Goal: Navigation & Orientation: Find specific page/section

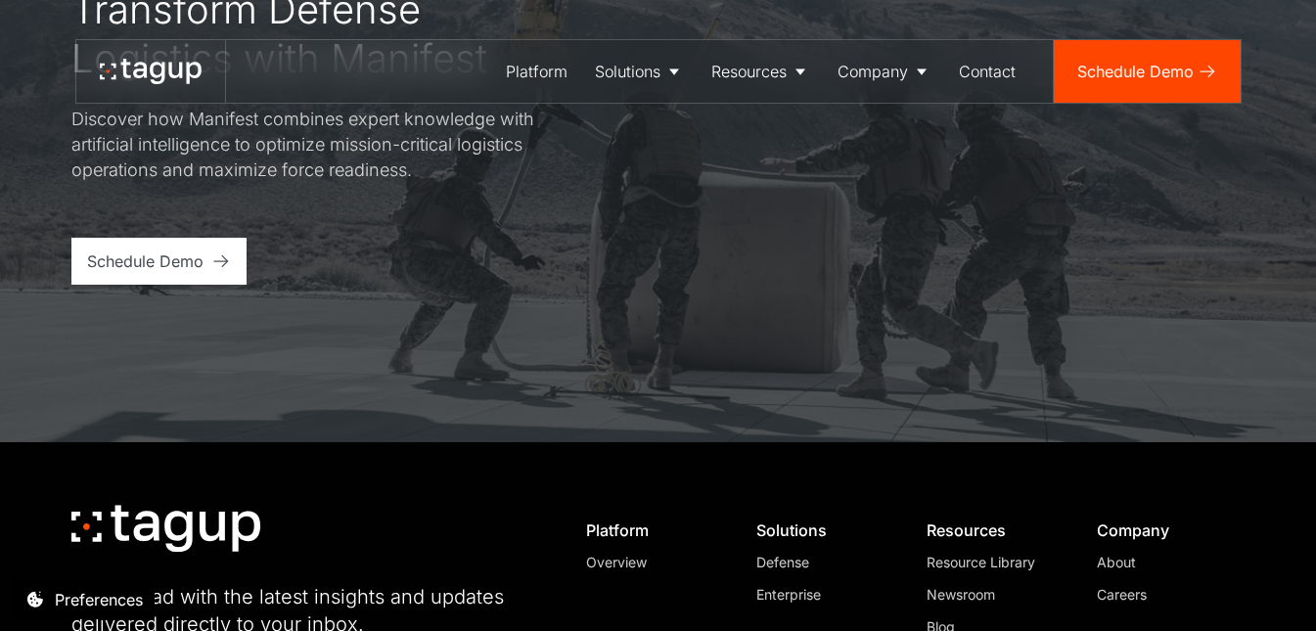
scroll to position [7726, 0]
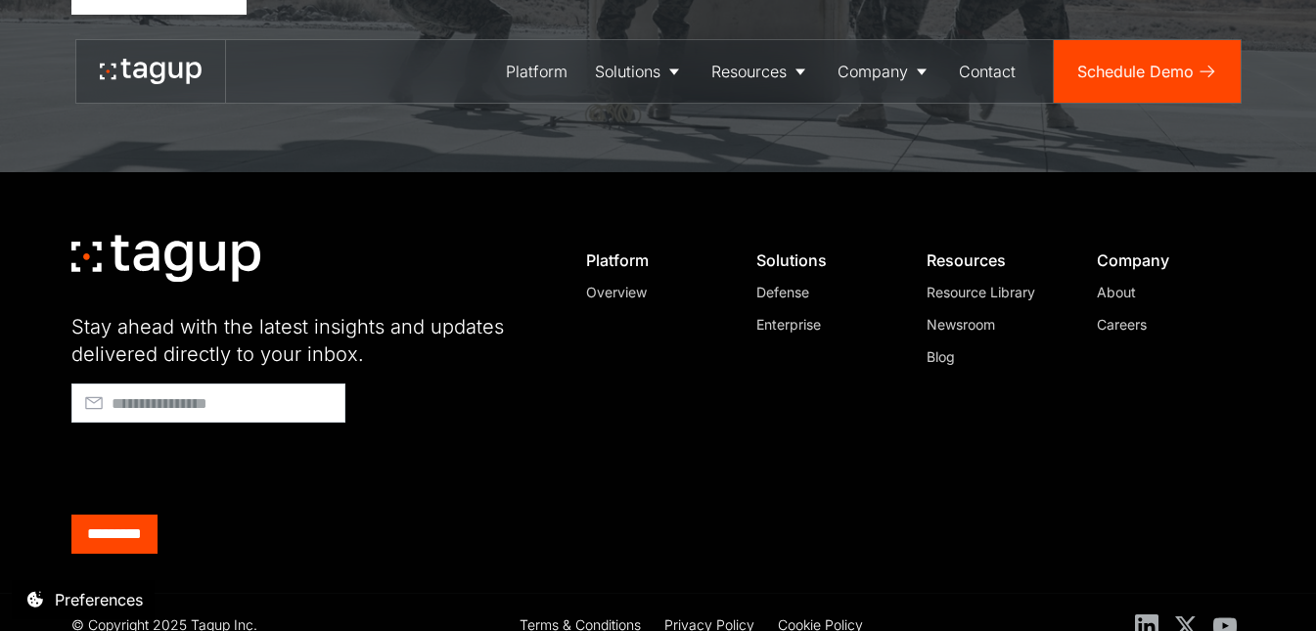
click at [1123, 314] on div "Careers" at bounding box center [1163, 324] width 133 height 21
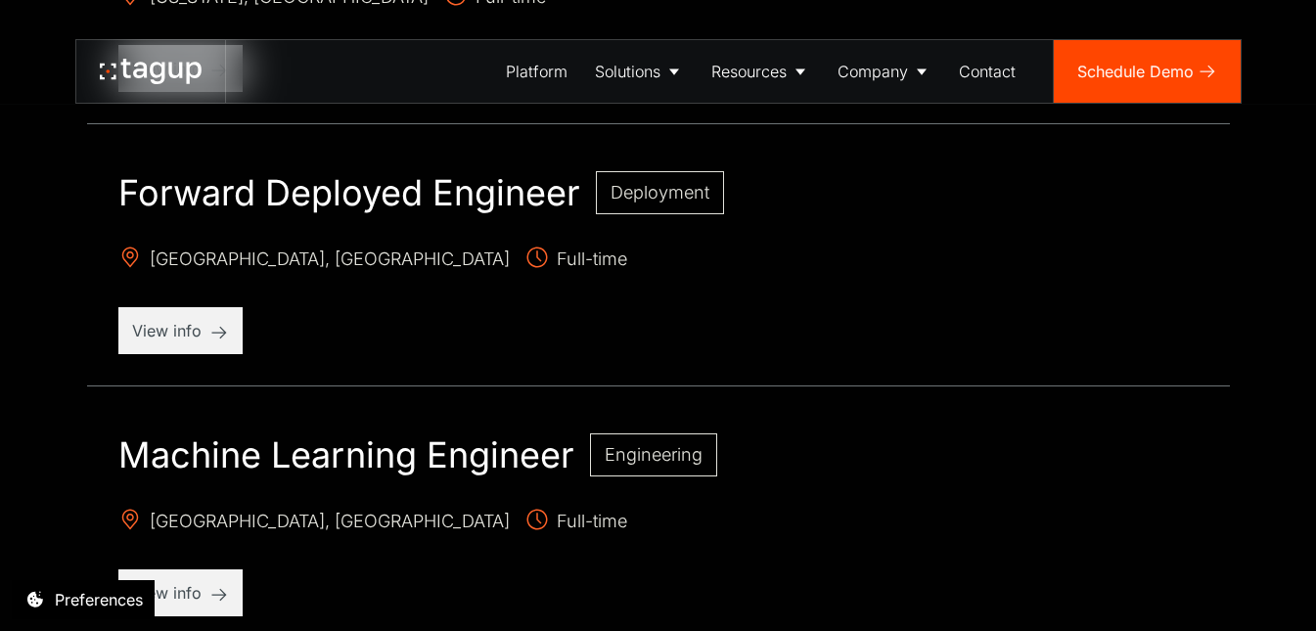
scroll to position [1425, 0]
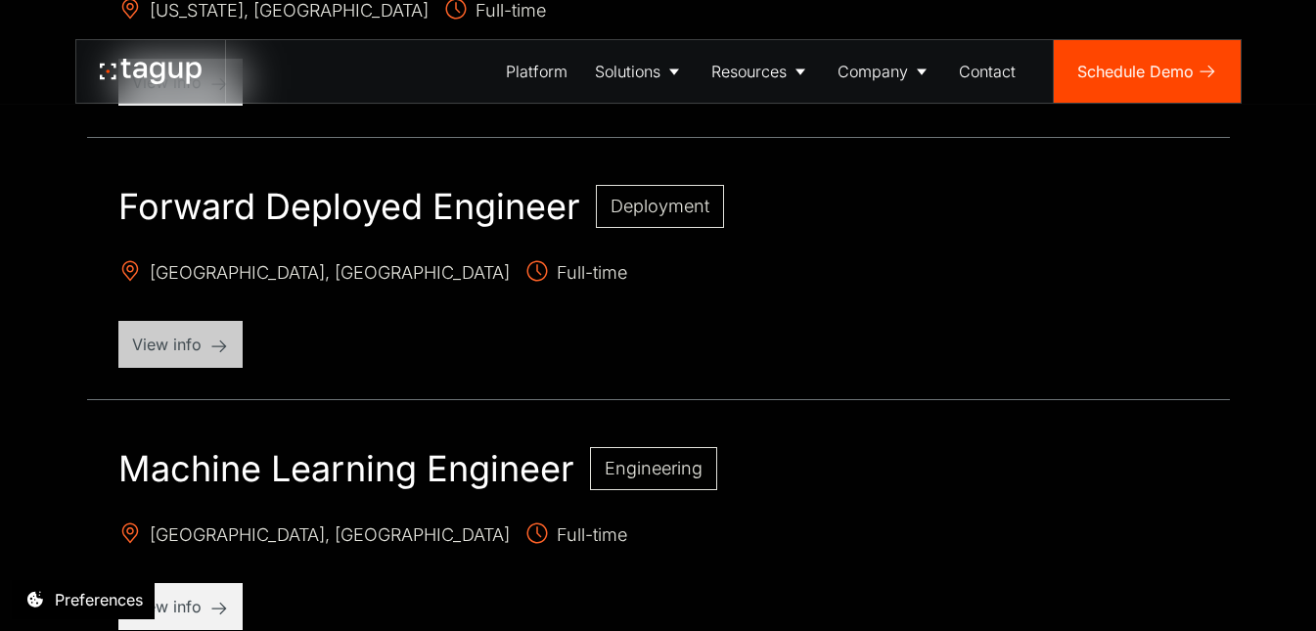
click at [168, 347] on p "View info" at bounding box center [180, 344] width 97 height 23
drag, startPoint x: 1315, startPoint y: 281, endPoint x: 1330, endPoint y: 356, distance: 76.8
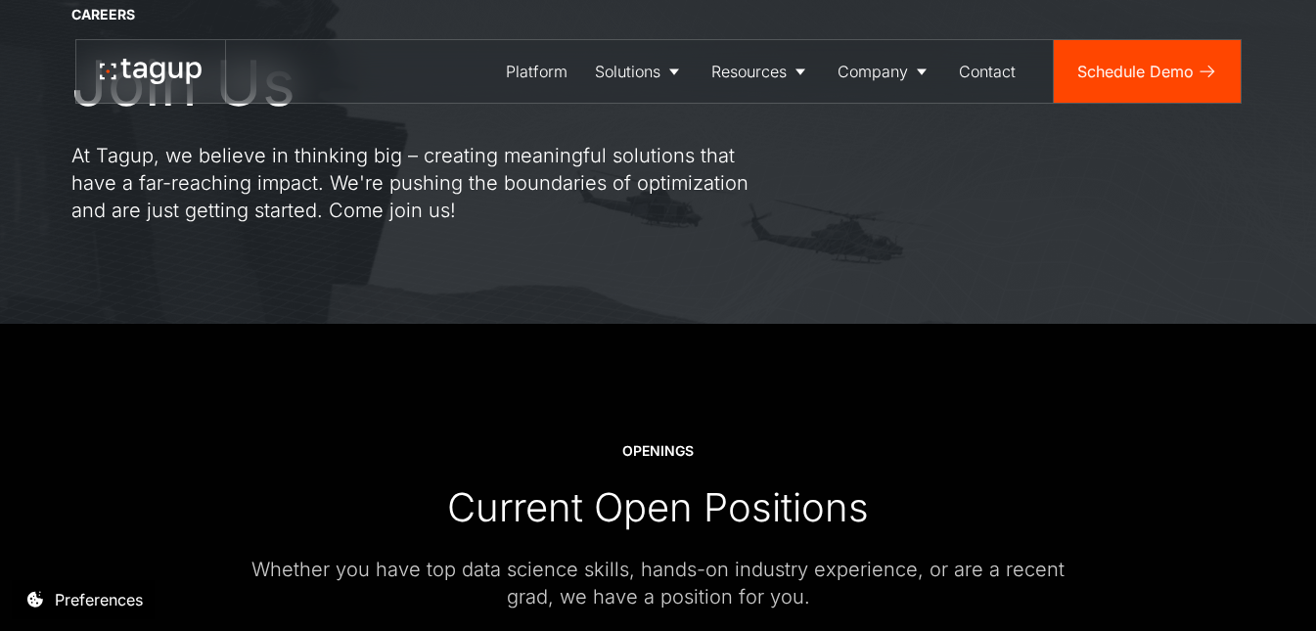
scroll to position [0, 0]
